Goal: Find specific page/section: Find specific page/section

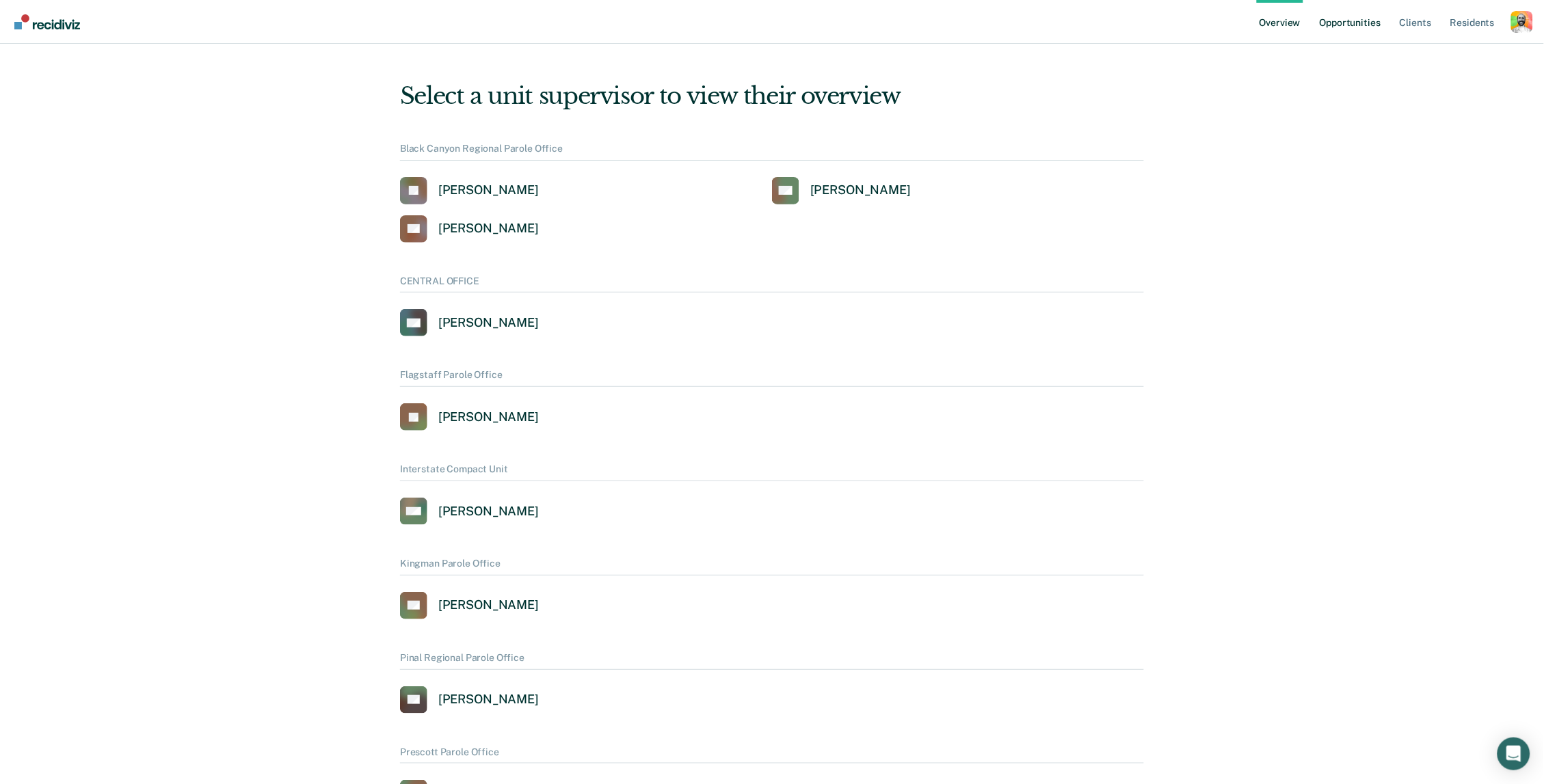
click at [1359, 25] on link "Opportunities" at bounding box center [1351, 21] width 66 height 43
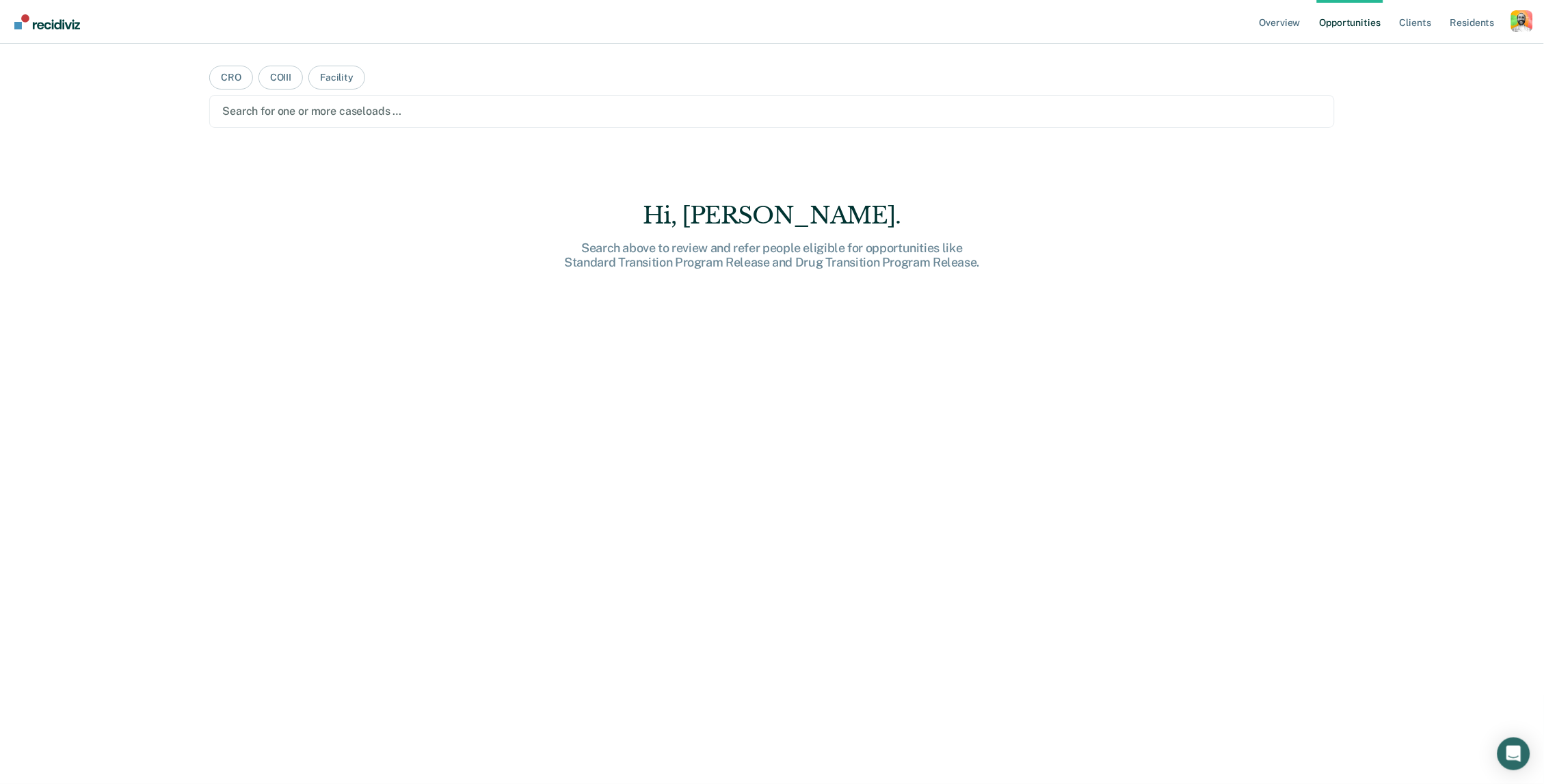
click at [332, 64] on main "CRO COIII Facility Search for one or more caseloads … Hi, [PERSON_NAME]. Search…" at bounding box center [772, 397] width 1159 height 707
click at [332, 71] on button "Facility" at bounding box center [337, 77] width 57 height 24
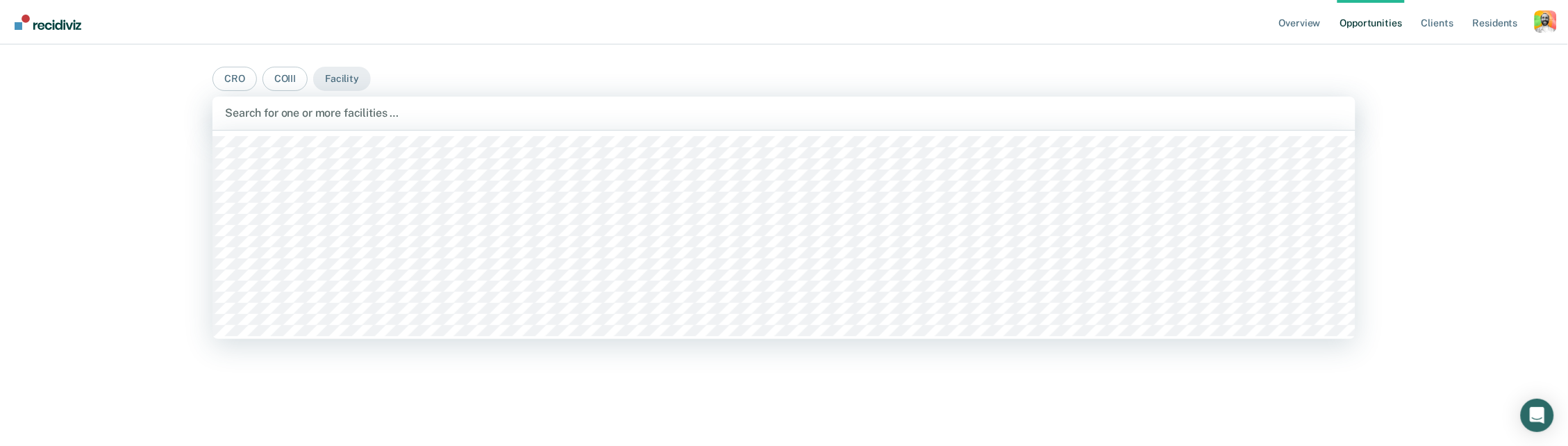
click at [379, 101] on div "Search for one or more facilities …" at bounding box center [784, 113] width 1143 height 34
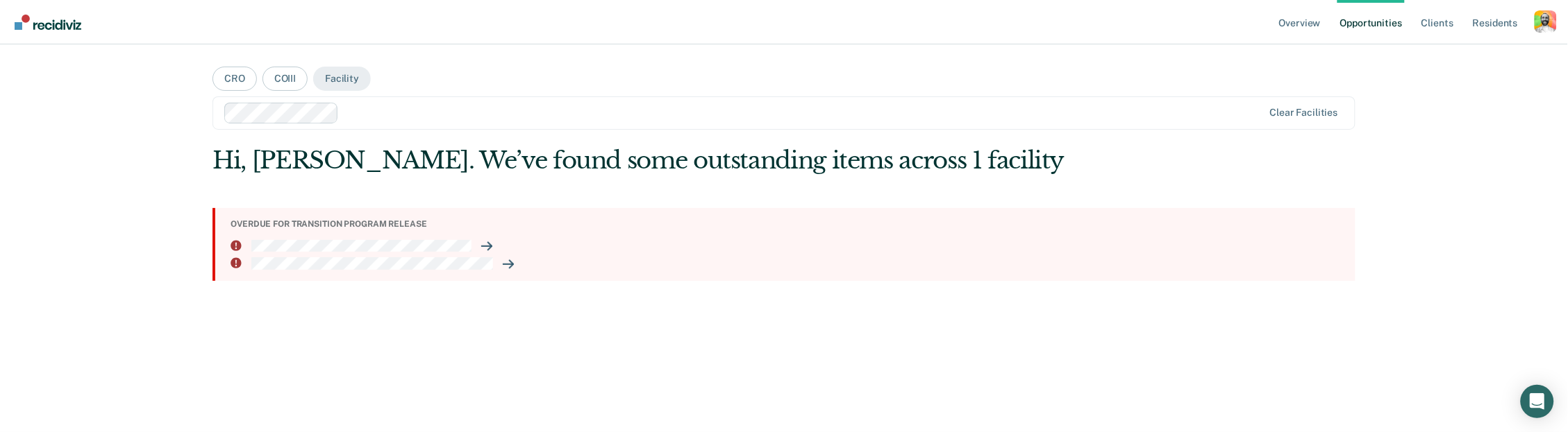
click at [1543, 23] on div "Profile dropdown button" at bounding box center [1546, 22] width 22 height 22
click at [1453, 54] on div "Overview Opportunities Client s Resident s Profile How it works Log Out CRO COI…" at bounding box center [784, 216] width 1568 height 432
click at [1541, 22] on div "Profile dropdown button" at bounding box center [1546, 22] width 22 height 22
click at [1444, 52] on div "Overview Opportunities Client s Resident s Profile How it works Log Out CRO COI…" at bounding box center [784, 216] width 1568 height 432
click at [1406, 244] on div "Overview Opportunities Client s Resident s Profile How it works Log Out CRO COI…" at bounding box center [784, 216] width 1568 height 432
